Goal: Transaction & Acquisition: Download file/media

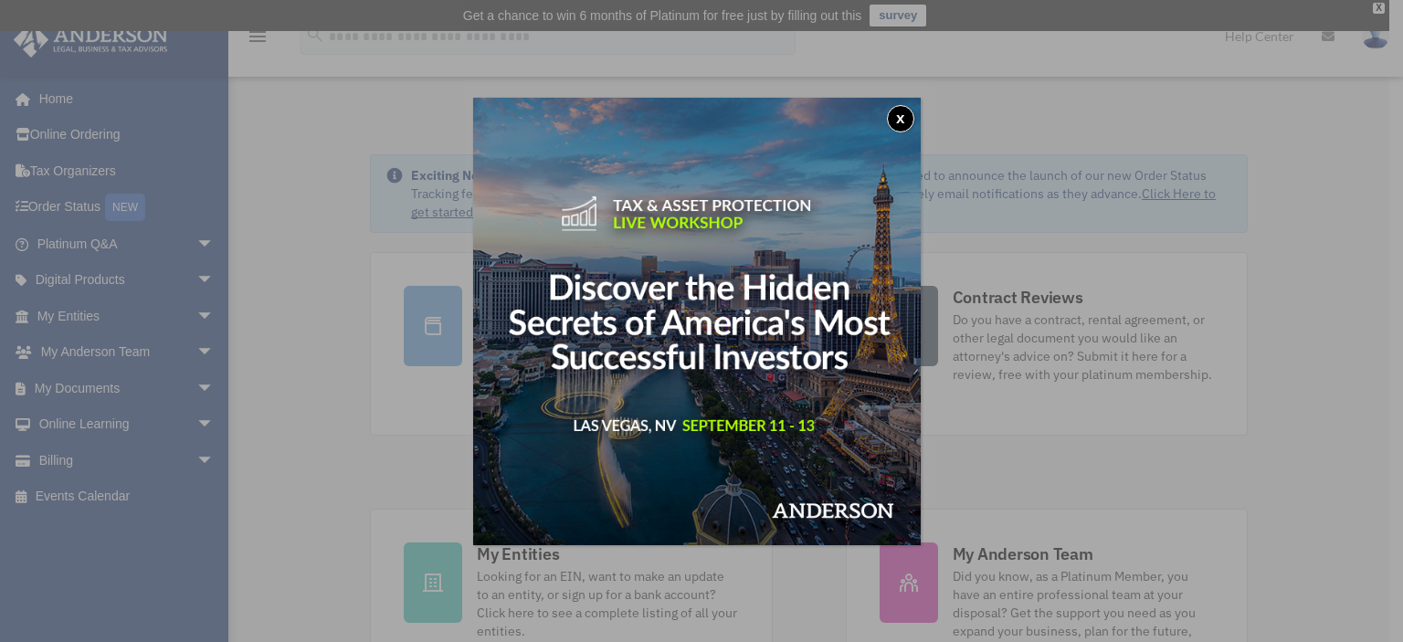
click at [913, 112] on button "x" at bounding box center [900, 118] width 27 height 27
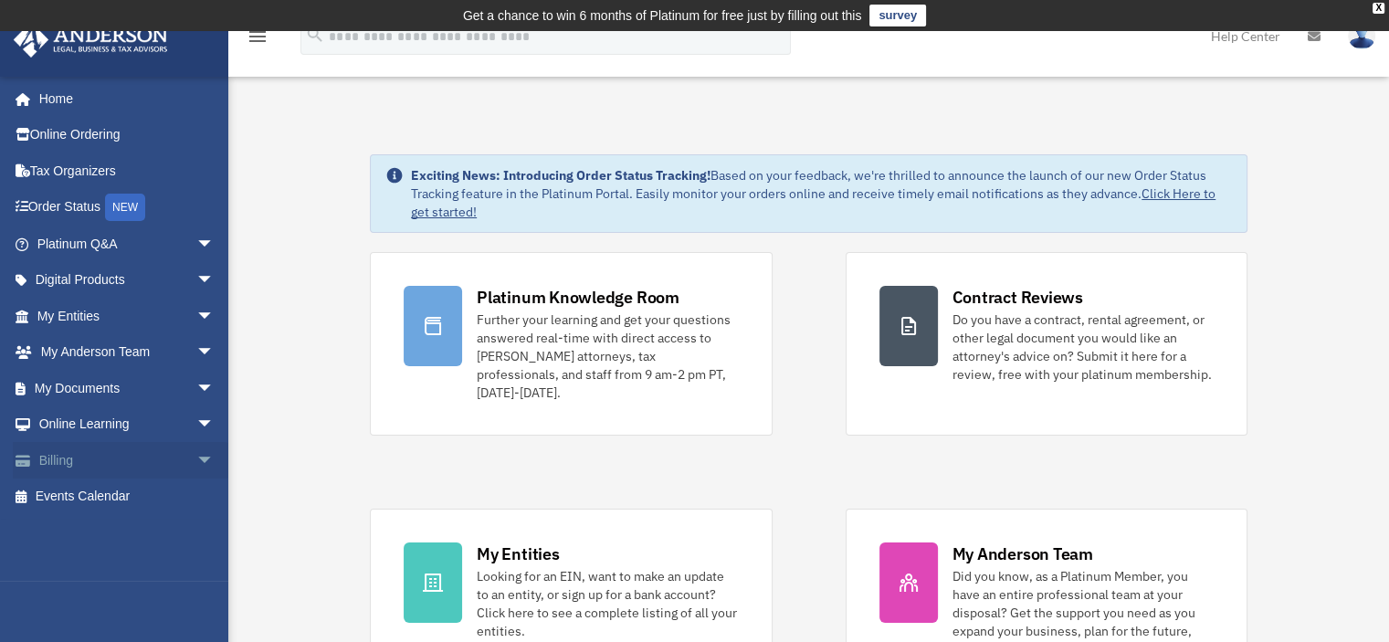
click at [98, 459] on link "Billing arrow_drop_down" at bounding box center [127, 460] width 229 height 37
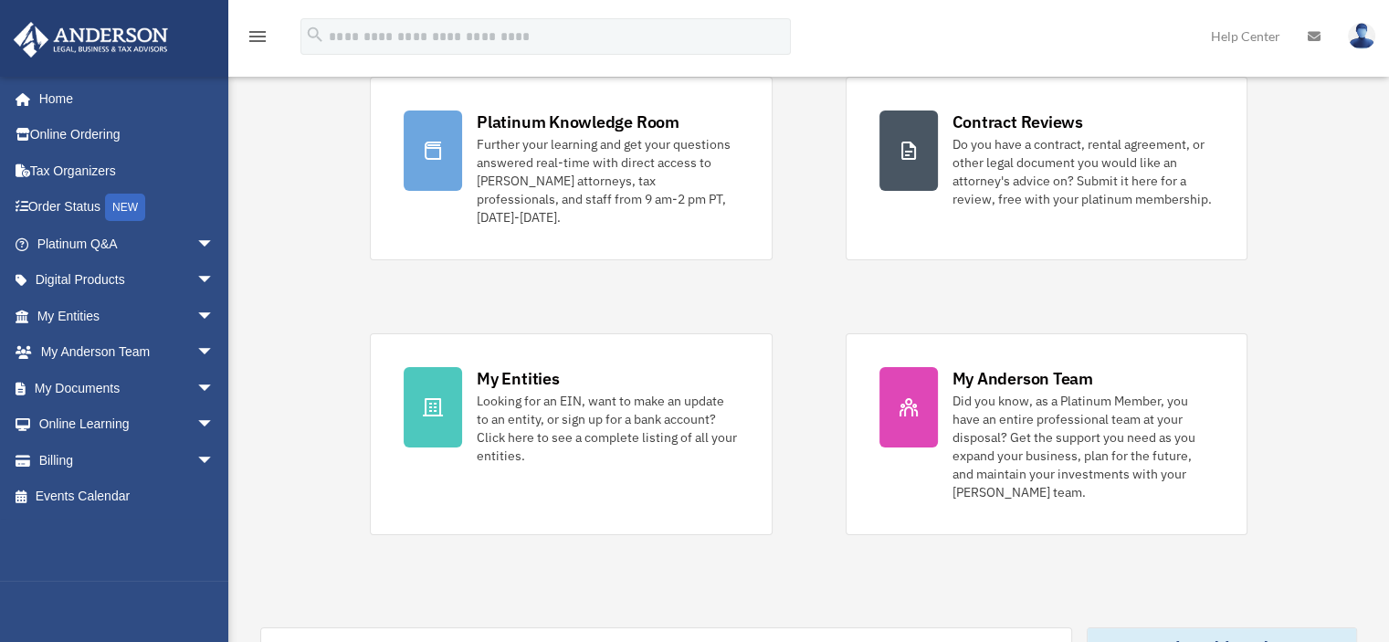
scroll to position [183, 0]
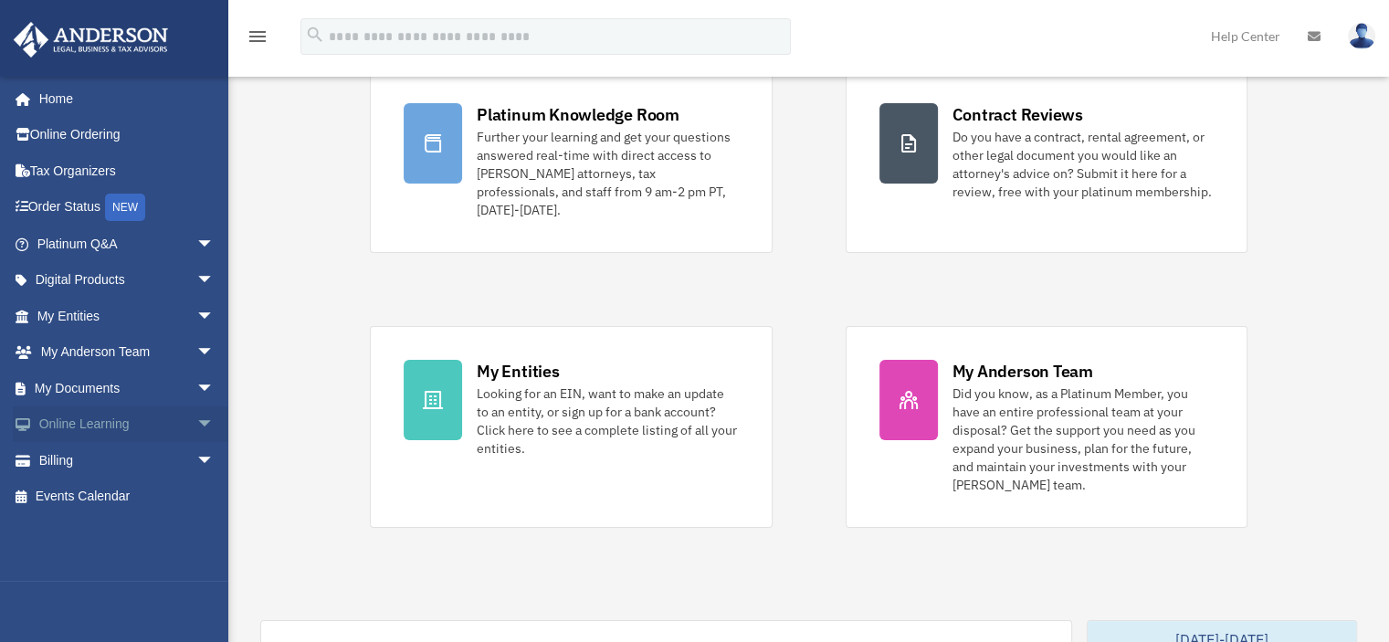
drag, startPoint x: 187, startPoint y: 460, endPoint x: 222, endPoint y: 432, distance: 44.8
click at [196, 459] on span "arrow_drop_down" at bounding box center [214, 460] width 37 height 37
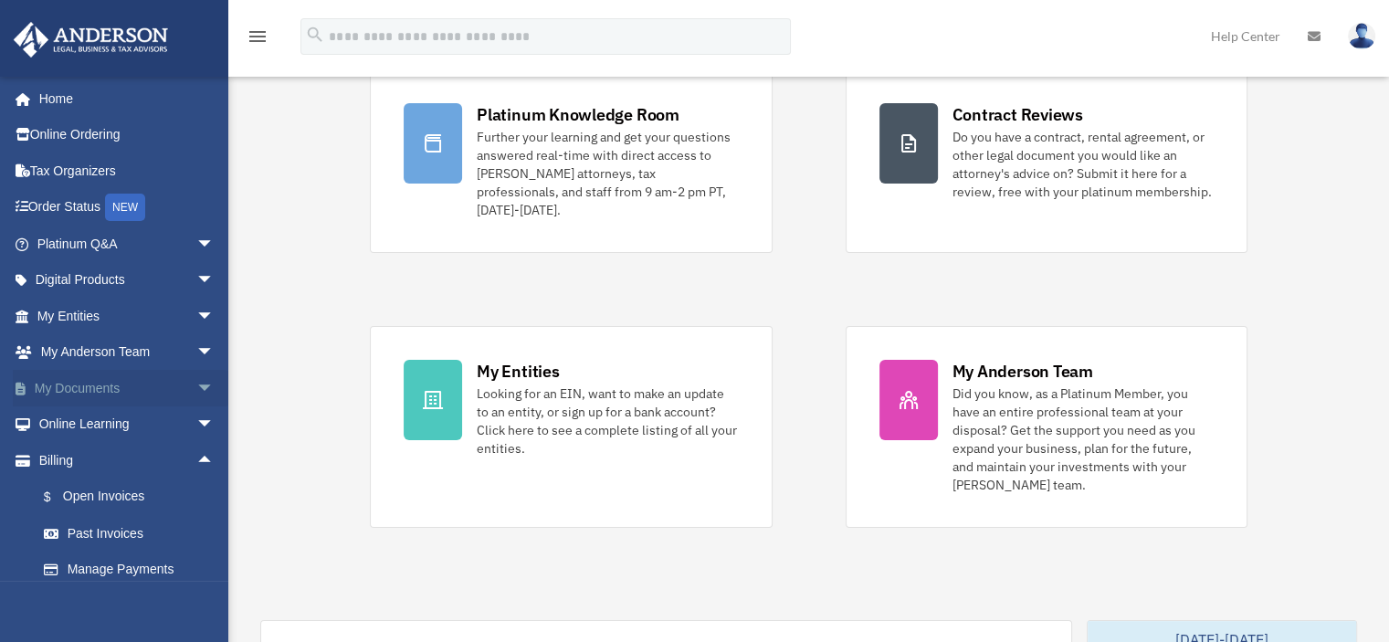
scroll to position [47, 0]
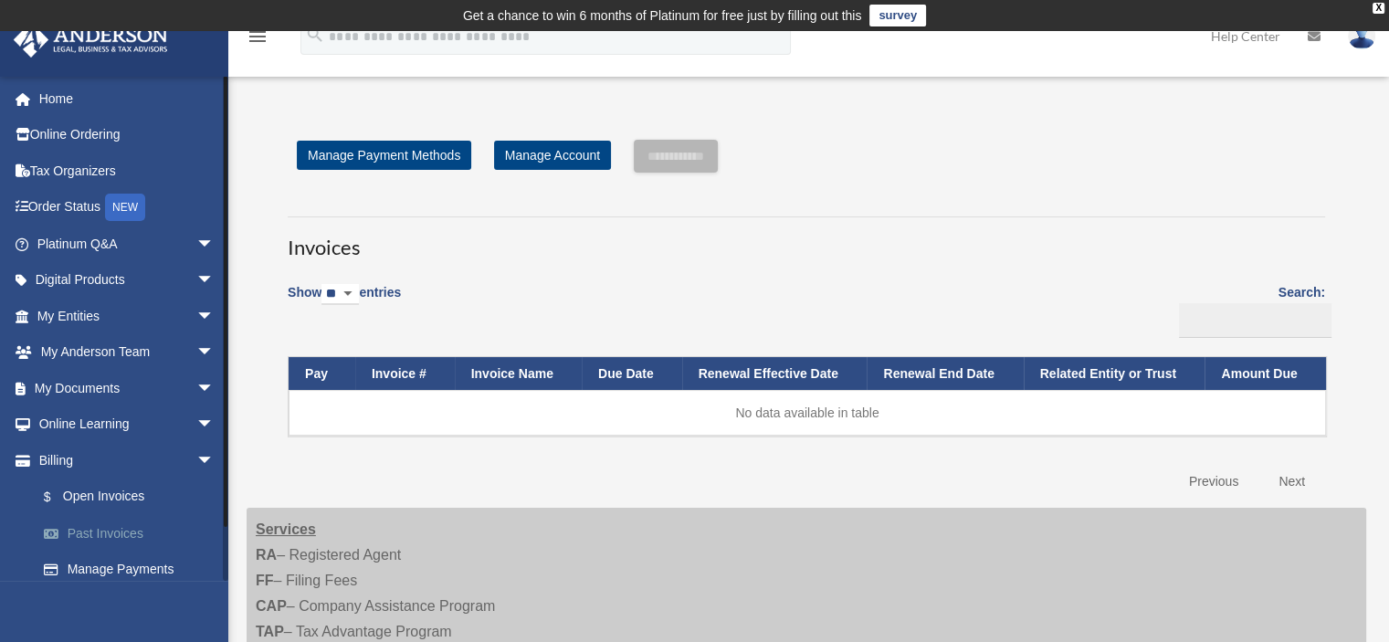
click at [116, 532] on link "Past Invoices" at bounding box center [134, 533] width 216 height 37
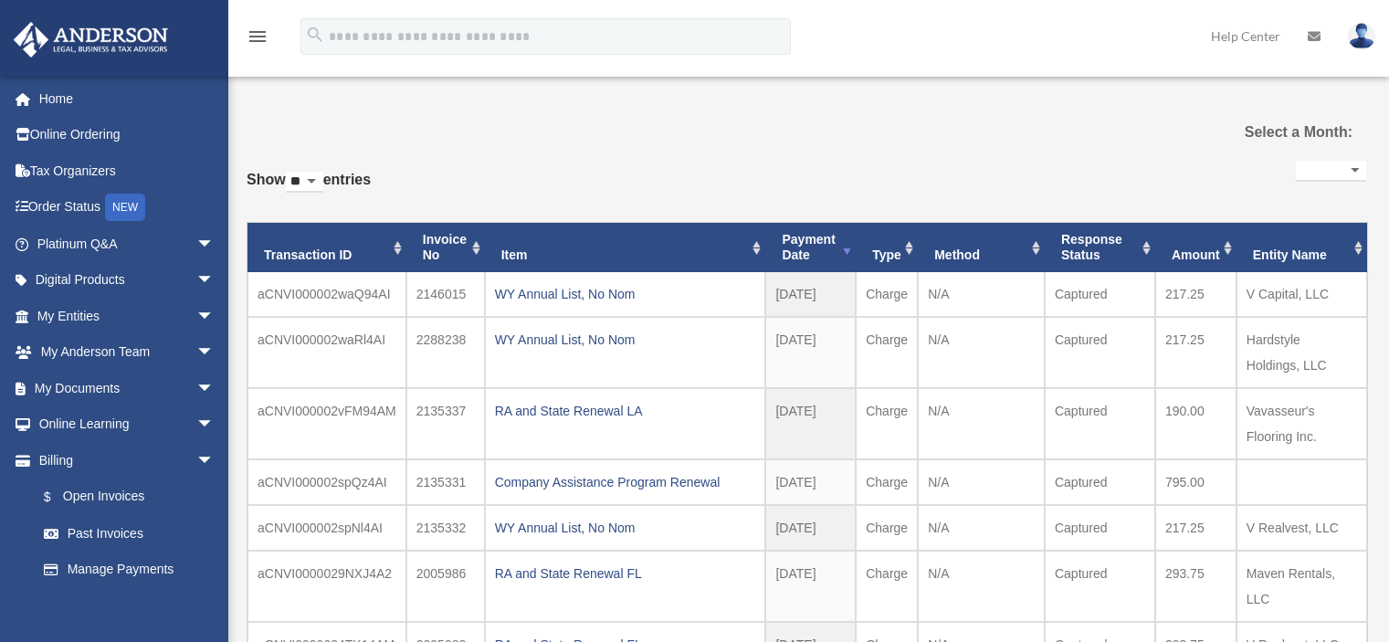
select select
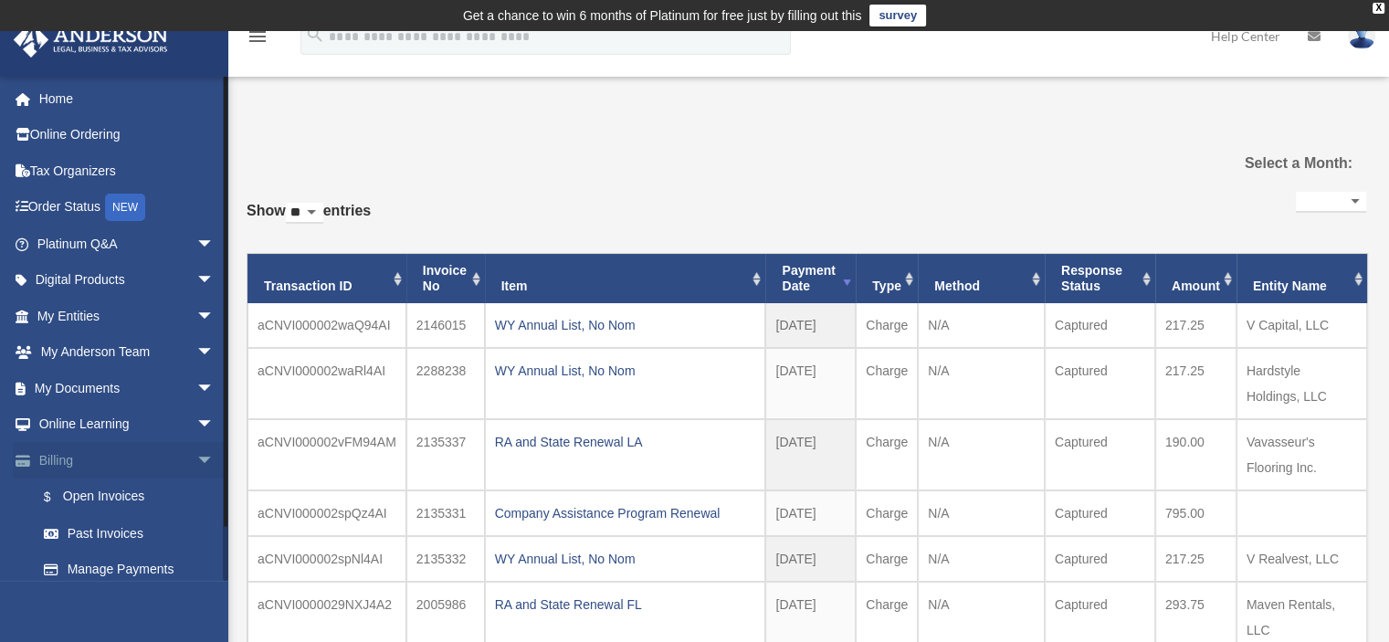
click at [196, 455] on span "arrow_drop_down" at bounding box center [214, 460] width 37 height 37
click at [196, 423] on span "arrow_drop_down" at bounding box center [214, 424] width 37 height 37
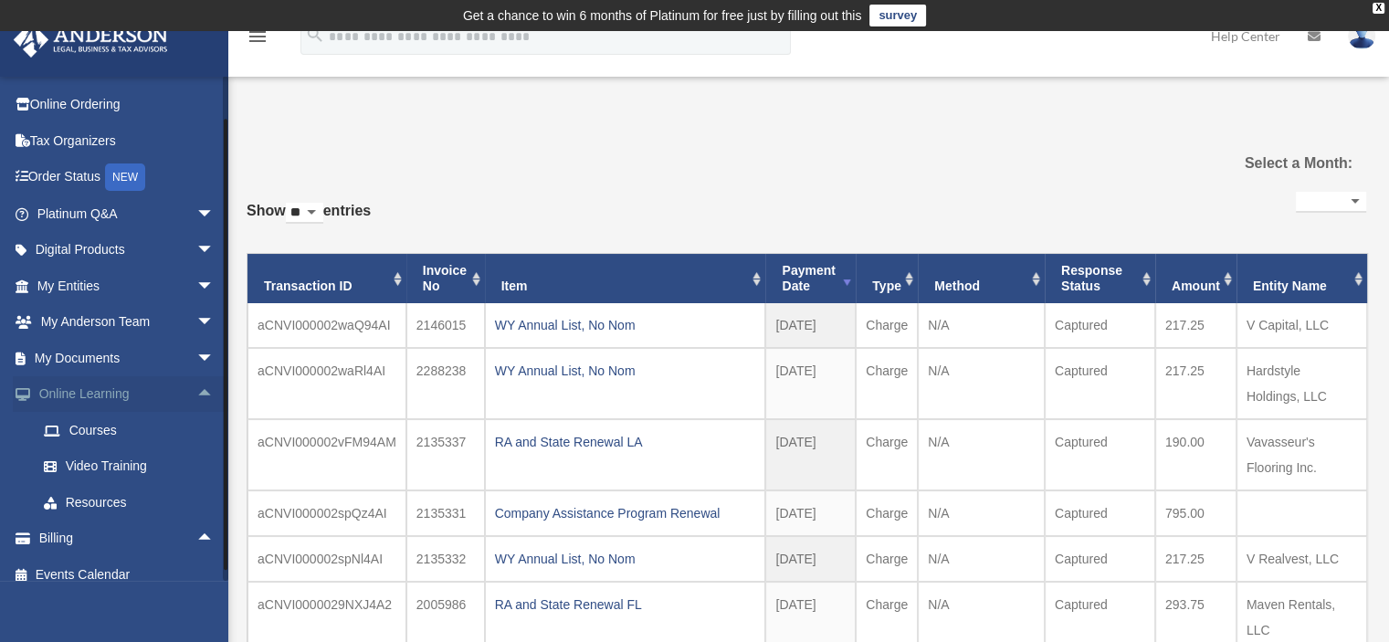
scroll to position [46, 0]
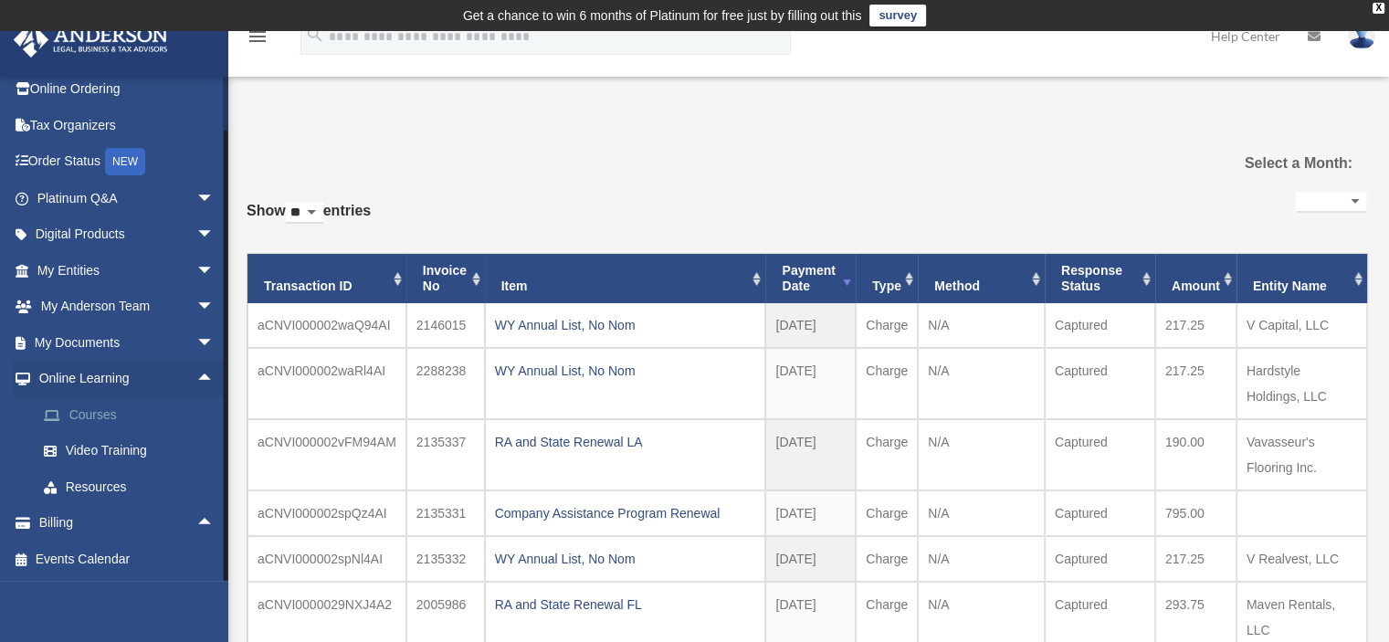
click at [115, 414] on link "Courses" at bounding box center [134, 414] width 216 height 37
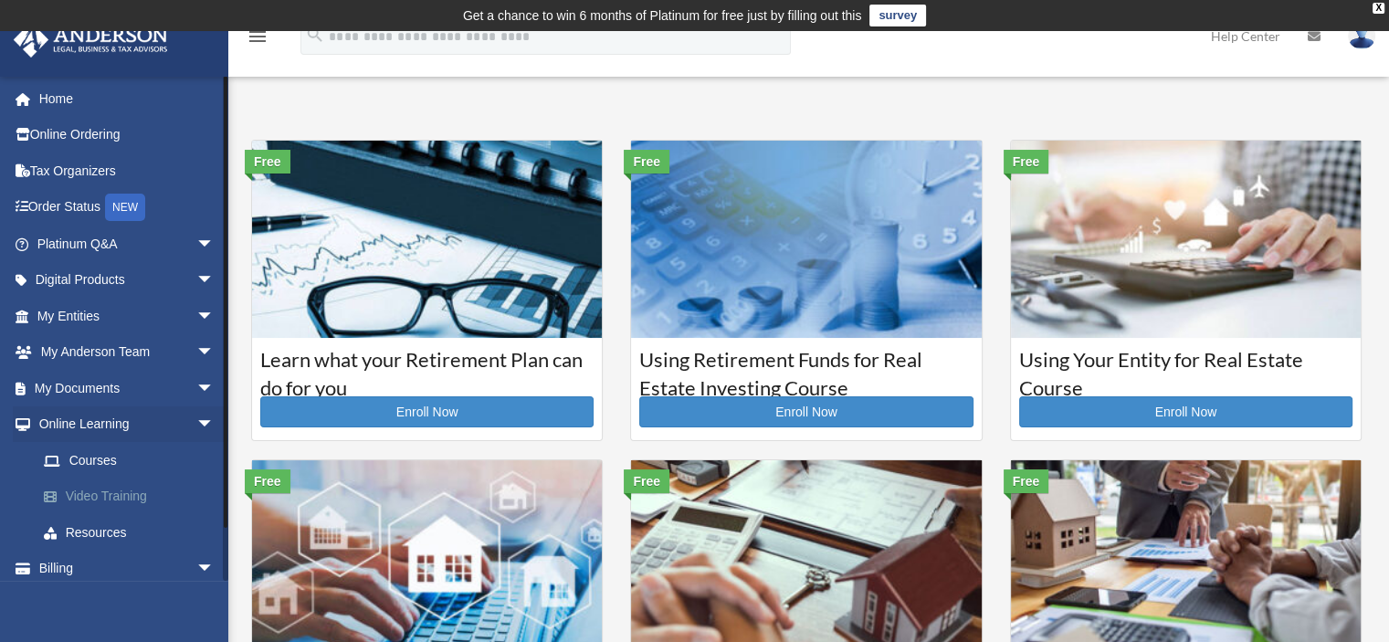
click at [130, 489] on link "Video Training" at bounding box center [134, 497] width 216 height 37
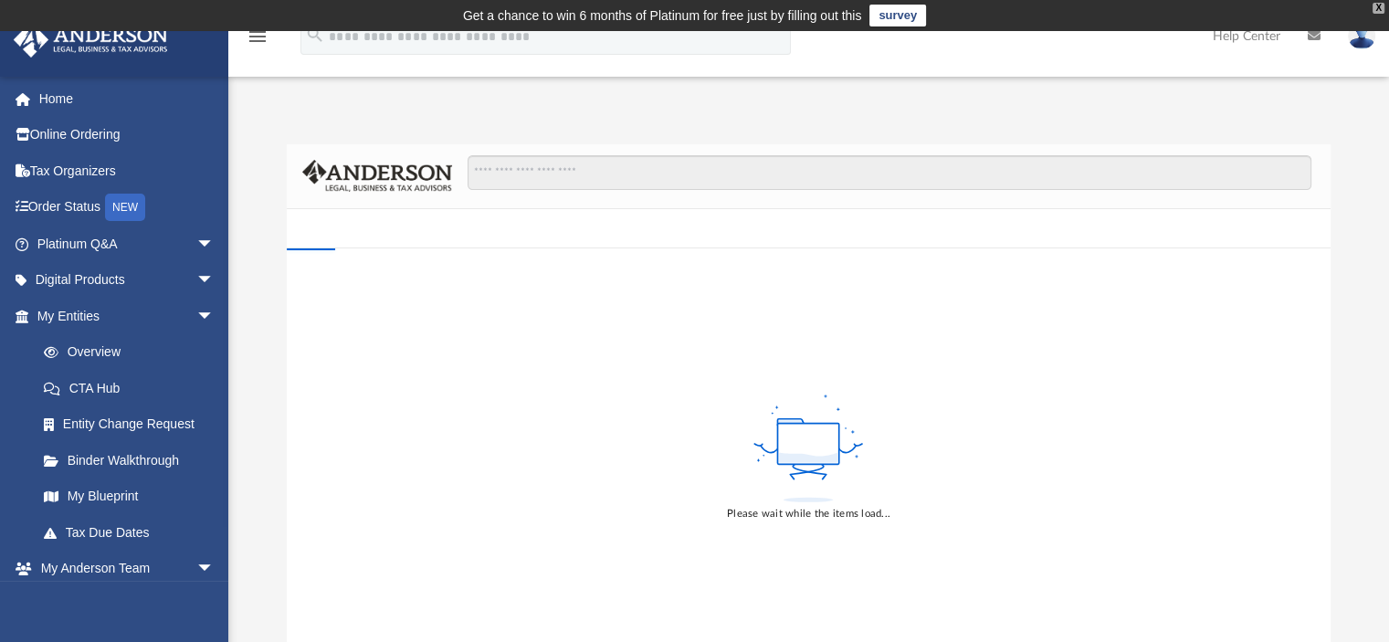
click at [1373, 10] on div "X" at bounding box center [1379, 8] width 12 height 11
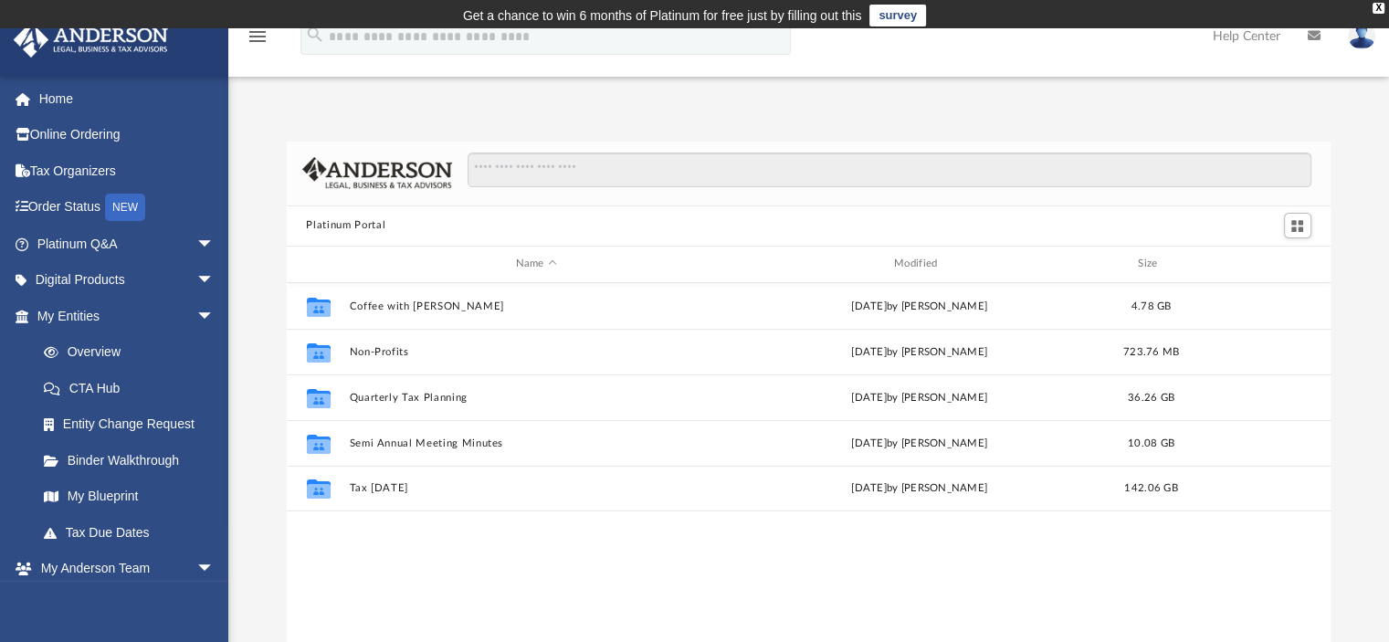
scroll to position [401, 1030]
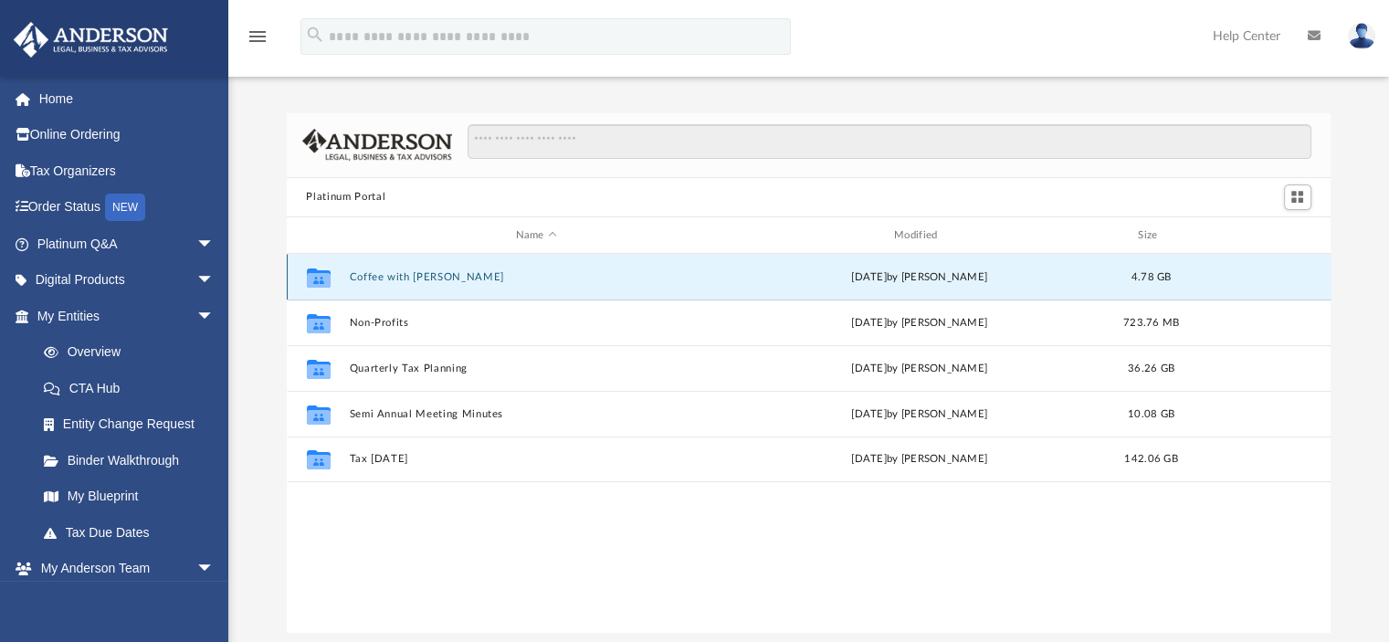
click at [411, 279] on button "Coffee with [PERSON_NAME]" at bounding box center [536, 277] width 374 height 12
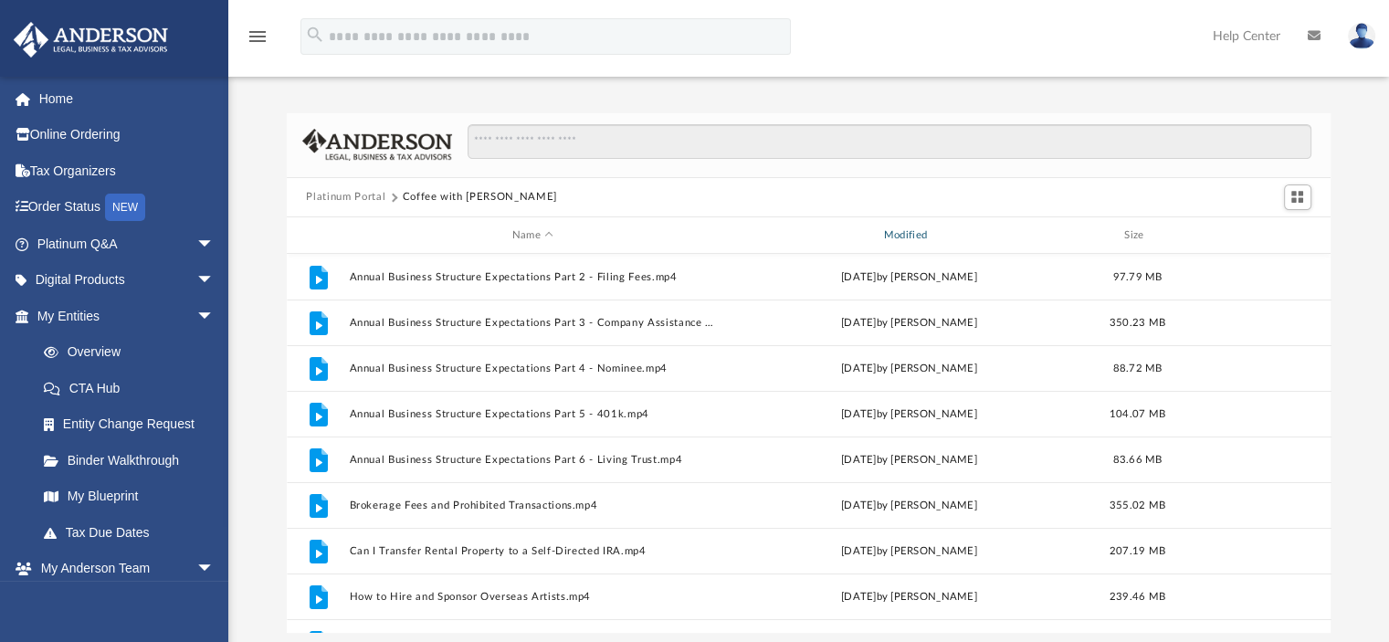
click at [918, 233] on div "Modified" at bounding box center [908, 235] width 368 height 16
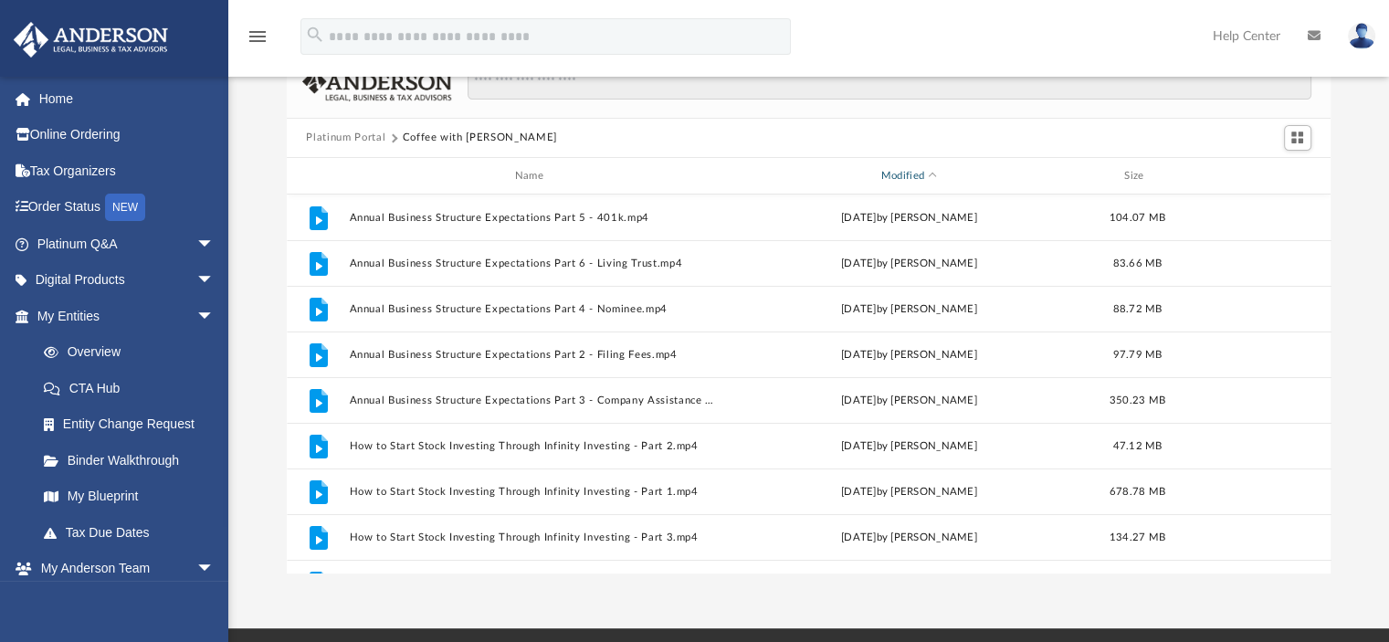
scroll to position [91, 0]
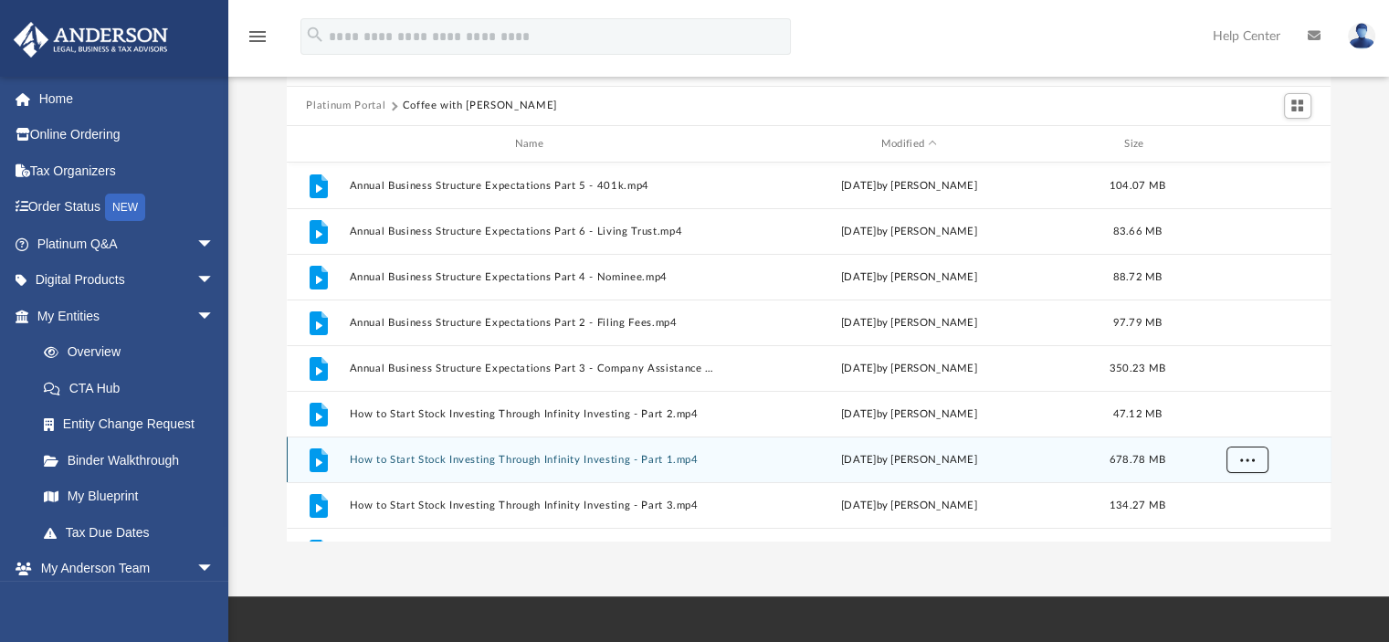
click at [1236, 459] on button "More options" at bounding box center [1247, 460] width 42 height 27
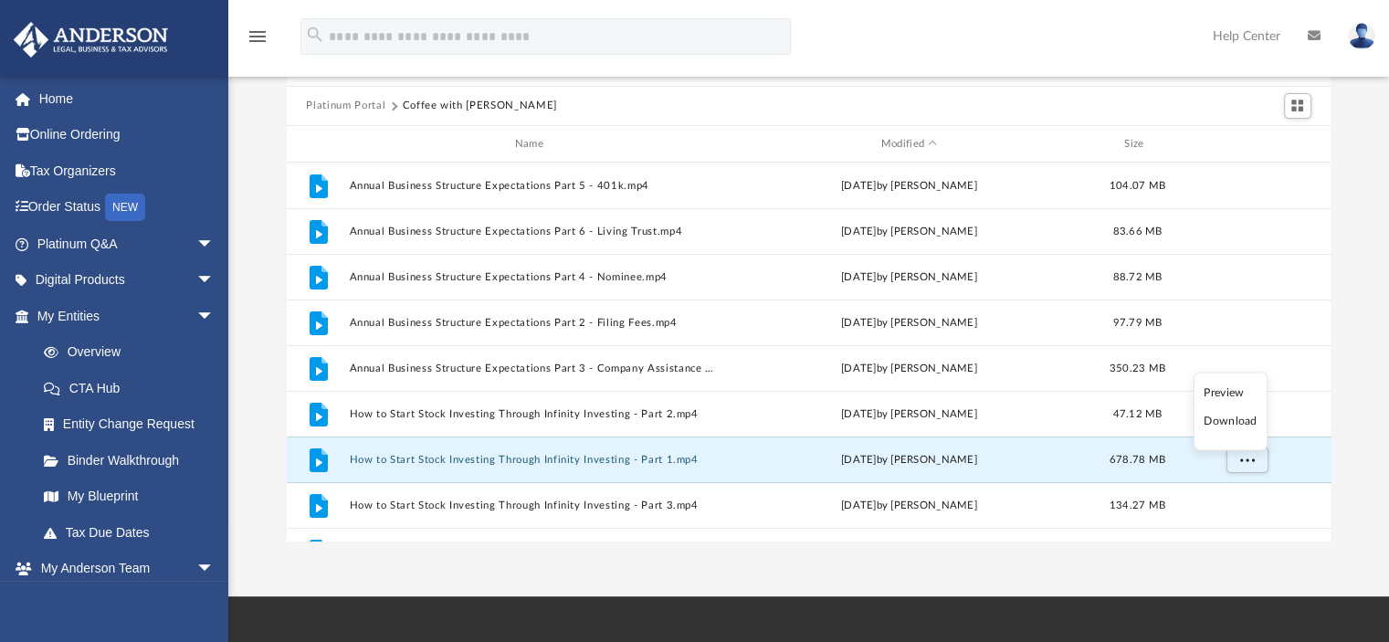
click at [1225, 415] on li "Download" at bounding box center [1230, 421] width 53 height 19
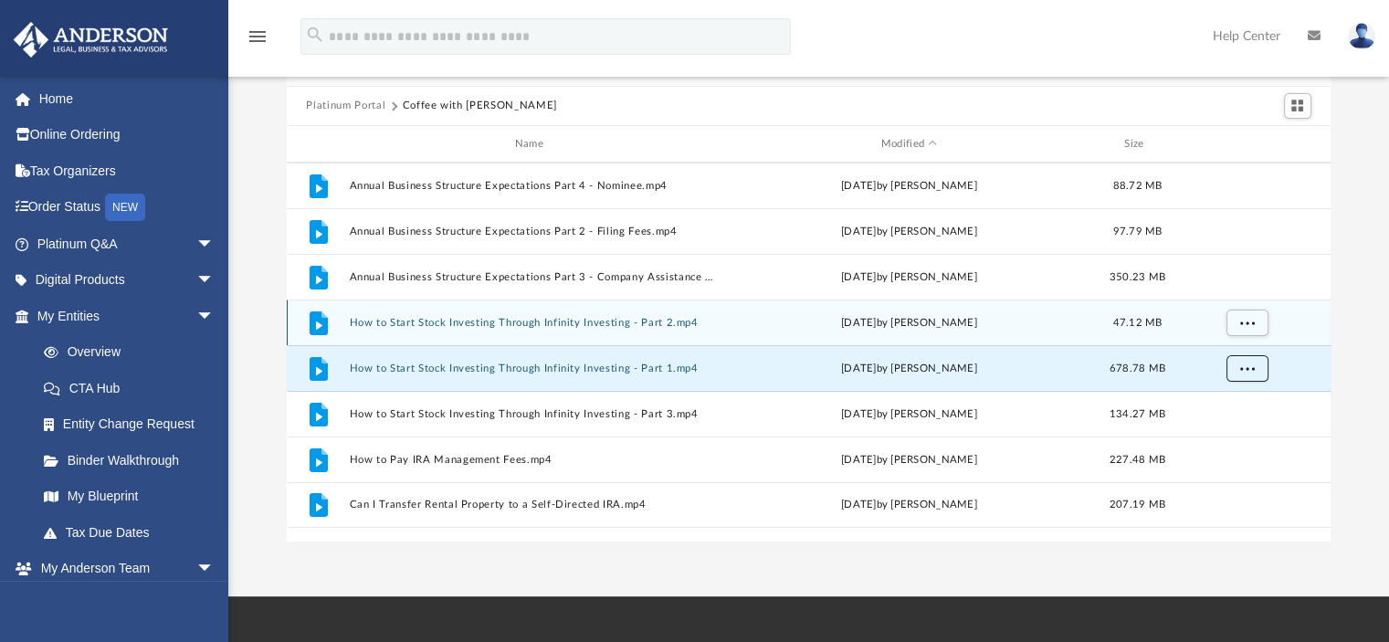
scroll to position [0, 0]
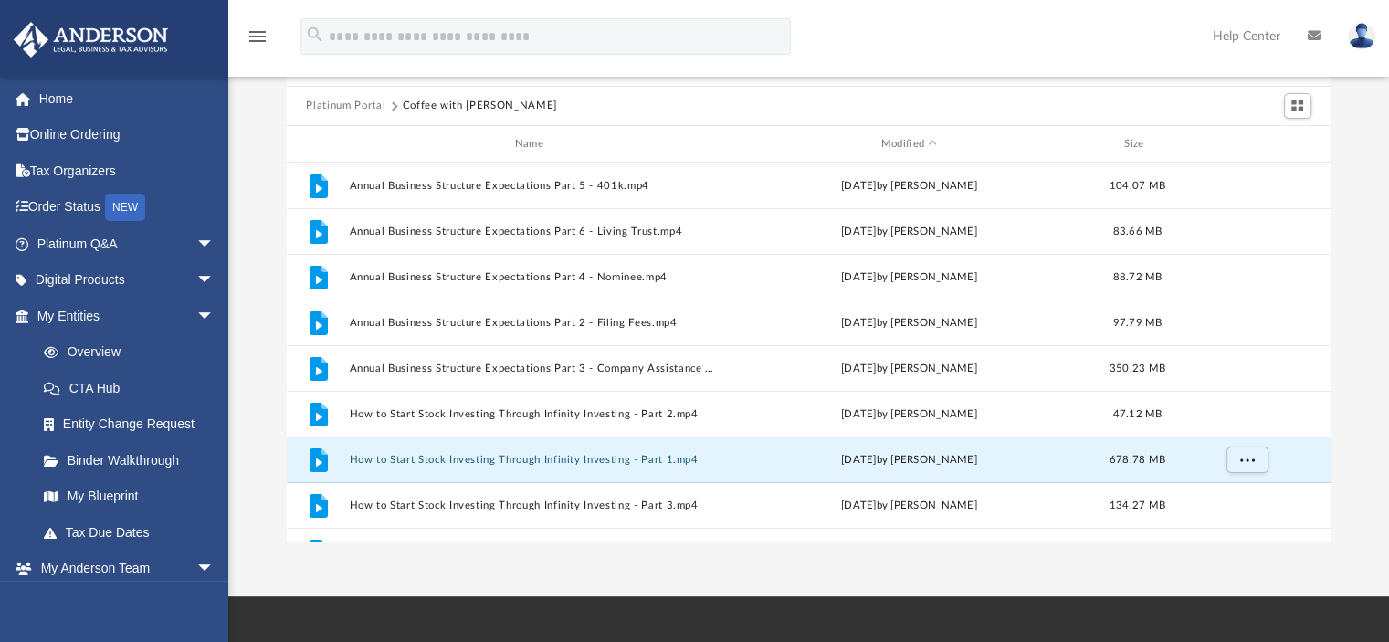
click at [590, 456] on button "How to Start Stock Investing Through Infinity Investing - Part 1.mp4" at bounding box center [533, 460] width 368 height 12
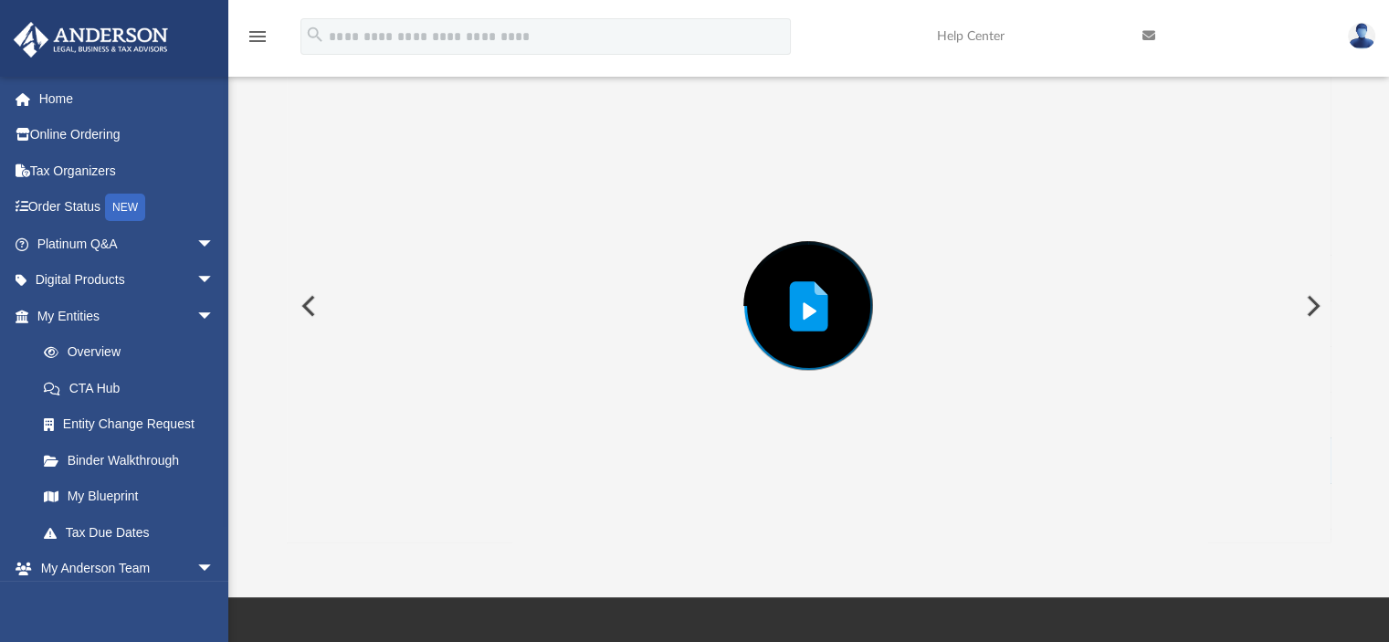
scroll to position [91, 0]
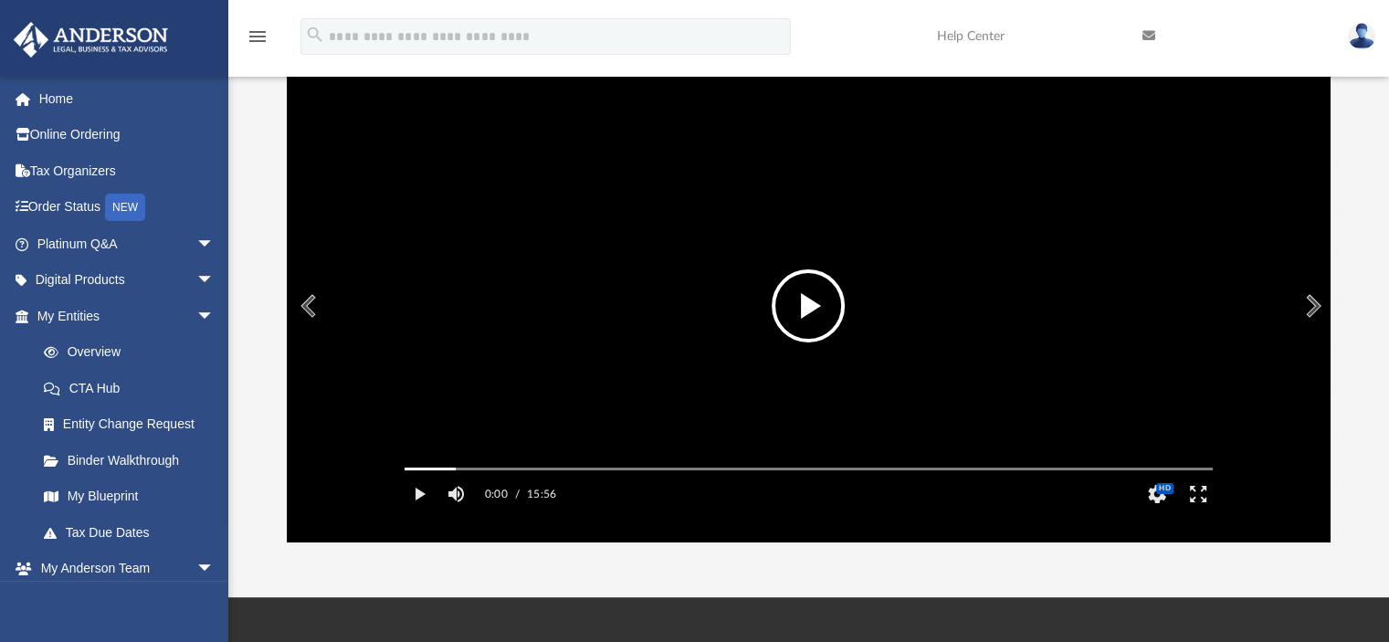
click at [811, 300] on button "File preview" at bounding box center [808, 305] width 73 height 73
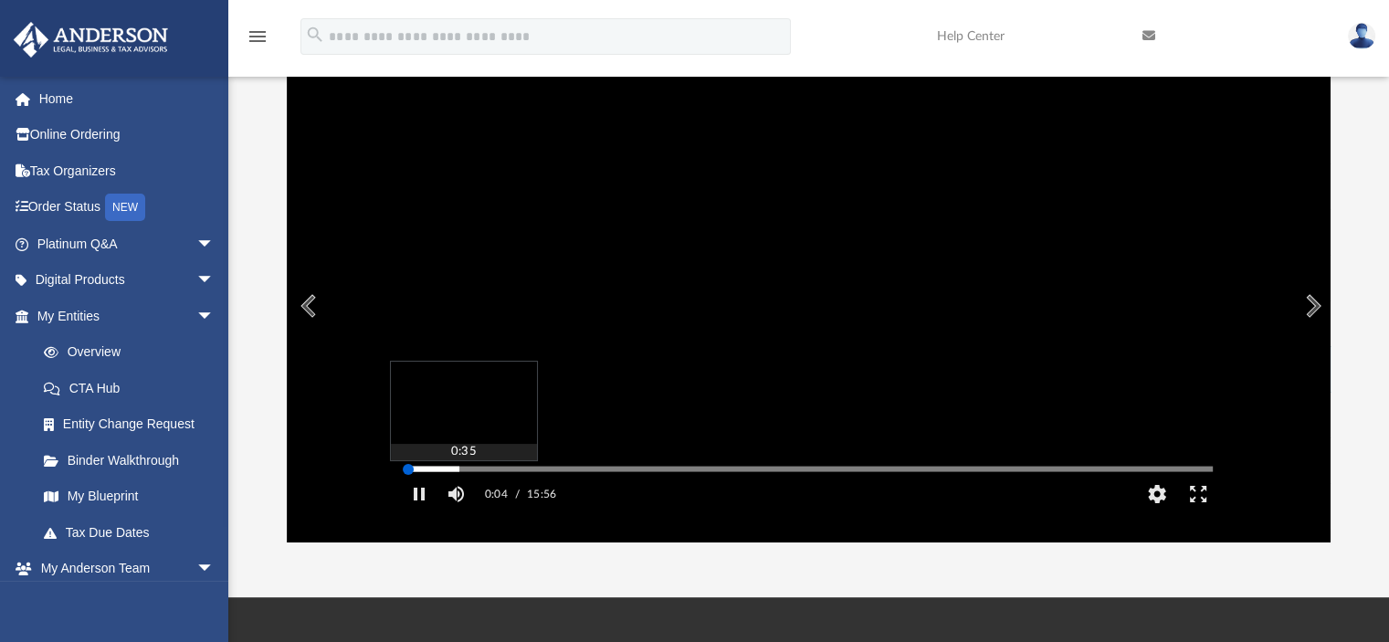
click at [435, 470] on div "Media Slider" at bounding box center [809, 469] width 808 height 3
click at [457, 470] on div "Media Slider" at bounding box center [809, 469] width 808 height 3
click at [508, 493] on div "Autoplay Disabled Speed Normal Quality Auto Subtitles/CC Off Audio Autoplay Dis…" at bounding box center [809, 305] width 1045 height 471
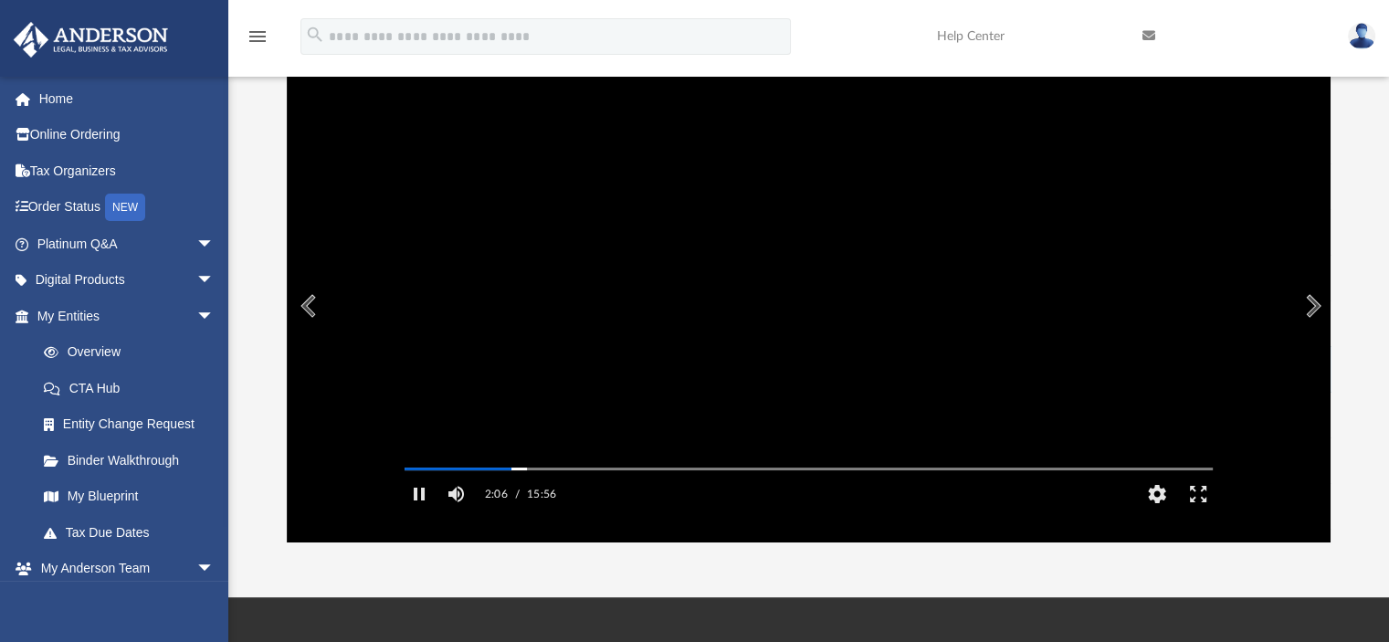
click at [1194, 291] on video "File preview" at bounding box center [808, 306] width 837 height 419
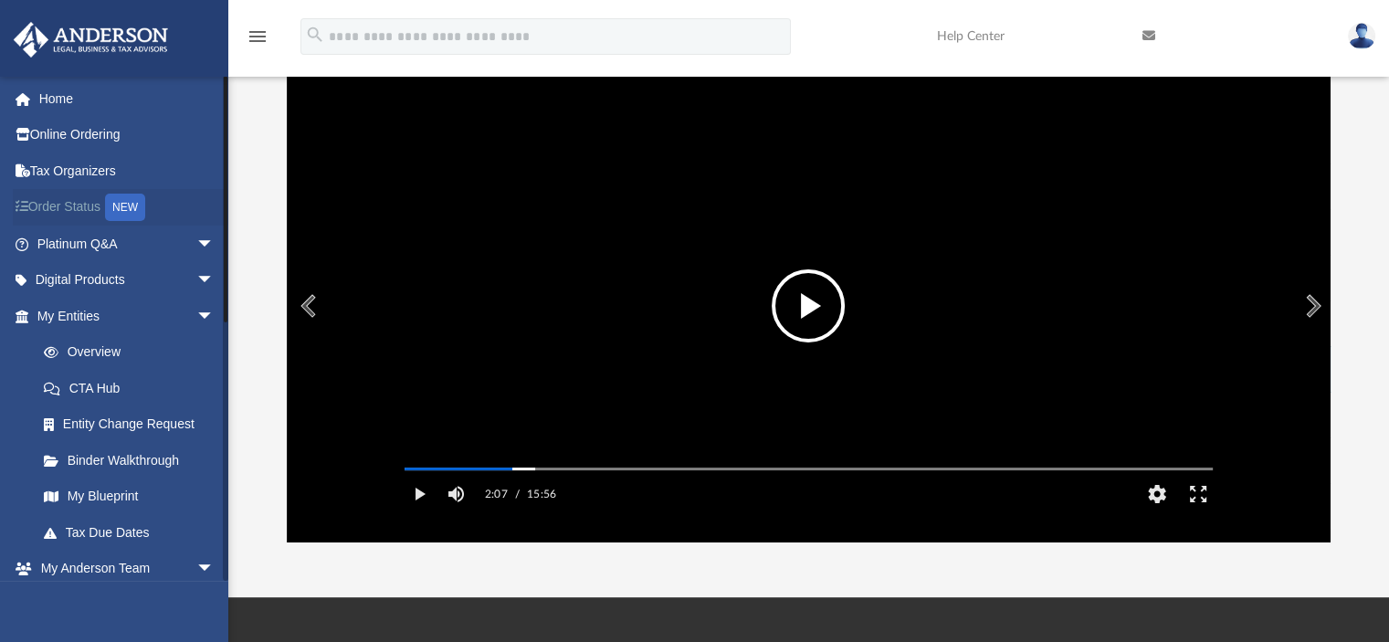
click at [55, 209] on link "Order Status NEW" at bounding box center [127, 207] width 229 height 37
